Goal: Task Accomplishment & Management: Manage account settings

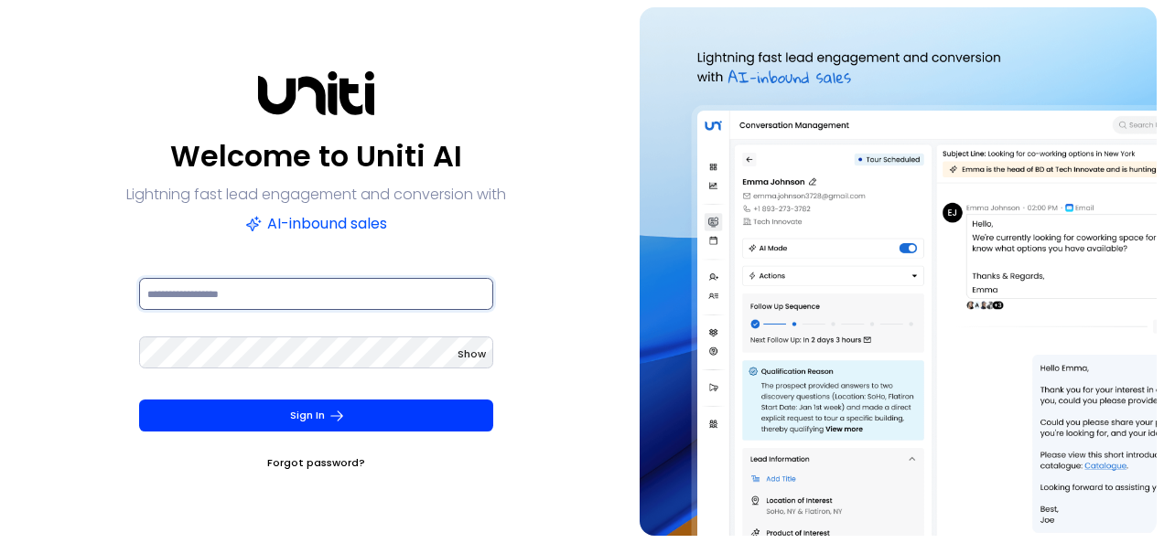
click at [238, 291] on input at bounding box center [316, 294] width 354 height 32
type input "**********"
click at [276, 293] on input "**********" at bounding box center [316, 294] width 354 height 32
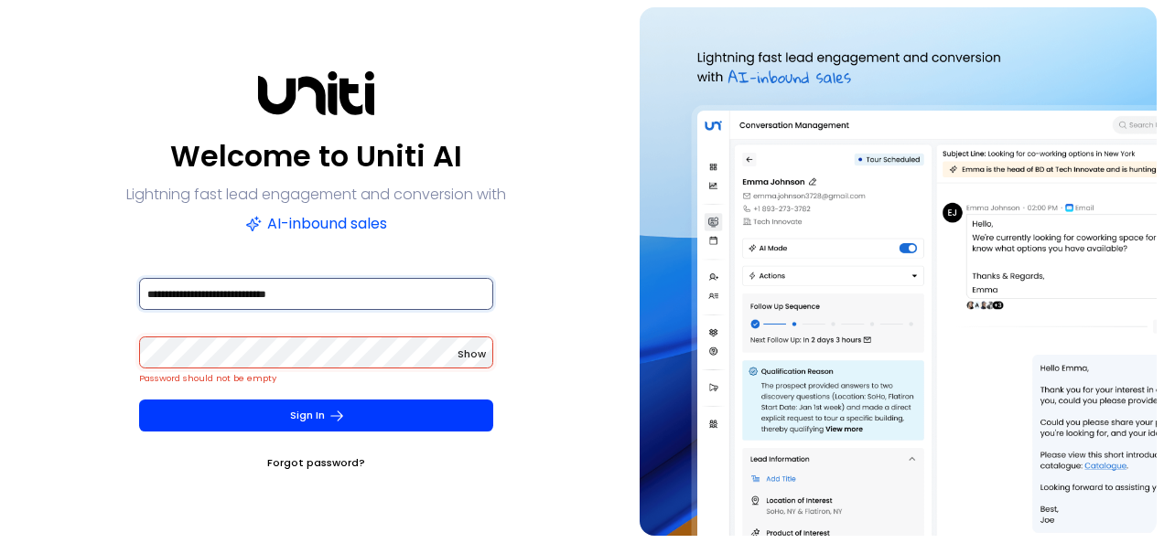
click at [276, 293] on input "**********" at bounding box center [316, 294] width 354 height 32
